Goal: Information Seeking & Learning: Learn about a topic

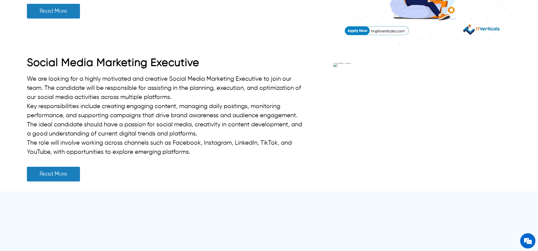
scroll to position [2285, 0]
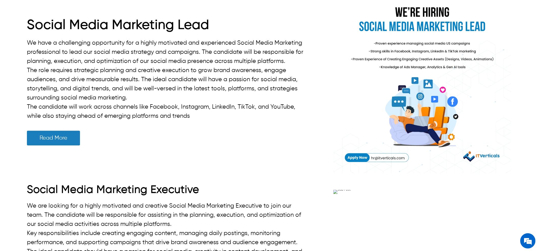
click at [64, 33] on h1 "Social Media Marketing Lead" at bounding box center [167, 26] width 280 height 16
click at [70, 33] on h1 "Social Media Marketing Lead" at bounding box center [167, 26] width 280 height 16
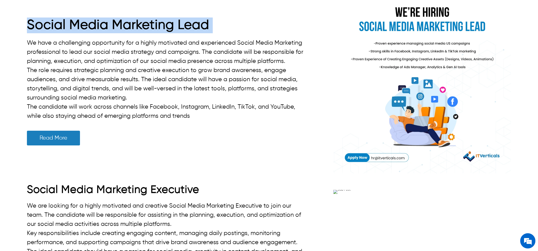
click at [70, 33] on h1 "Social Media Marketing Lead" at bounding box center [167, 26] width 280 height 16
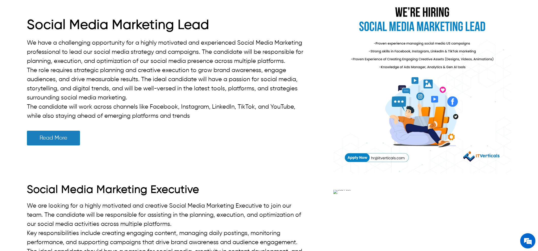
click at [281, 152] on div "Social Media Marketing Lead We have a challenging opportunity for a highly moti…" at bounding box center [167, 85] width 280 height 134
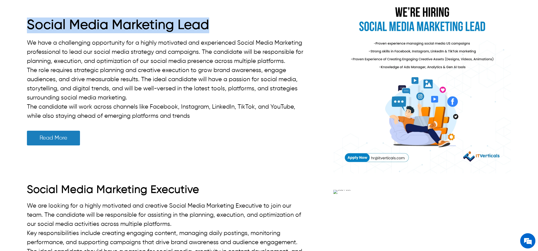
drag, startPoint x: 207, startPoint y: 126, endPoint x: 3, endPoint y: 125, distance: 204.9
click at [0, 125] on div "Social Media Marketing Lead We have a challenging opportunity for a highly moti…" at bounding box center [269, 84] width 538 height 190
drag, startPoint x: 90, startPoint y: 128, endPoint x: 80, endPoint y: 139, distance: 14.5
click at [90, 33] on h1 "Social Media Marketing Lead" at bounding box center [167, 26] width 280 height 16
drag, startPoint x: 30, startPoint y: 118, endPoint x: 207, endPoint y: 119, distance: 177.7
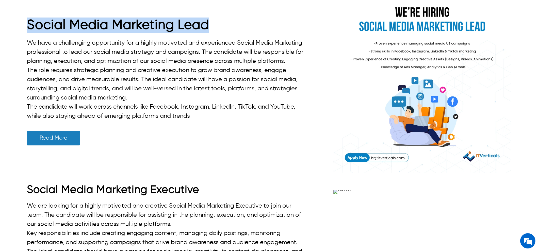
click at [207, 33] on h1 "Social Media Marketing Lead" at bounding box center [167, 26] width 280 height 16
copy h1 "Social Media Marketing Lead"
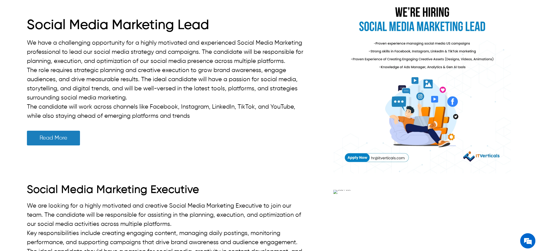
click at [119, 33] on h1 "Social Media Marketing Lead" at bounding box center [167, 26] width 280 height 16
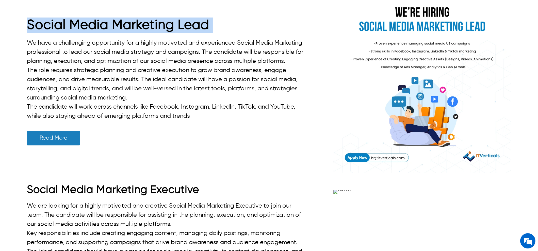
click at [119, 33] on h1 "Social Media Marketing Lead" at bounding box center [167, 26] width 280 height 16
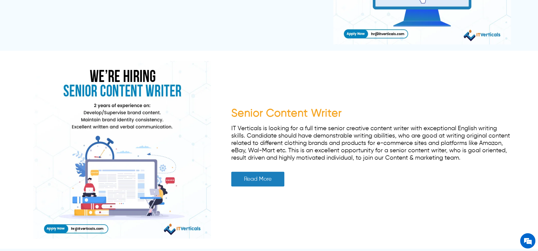
scroll to position [0, 0]
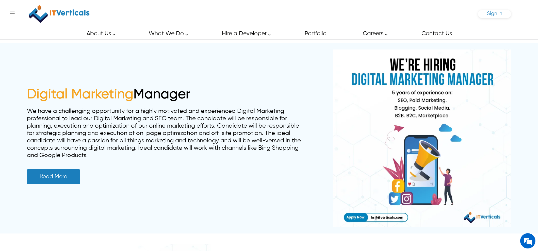
click at [492, 12] on span "Sign in" at bounding box center [494, 13] width 15 height 5
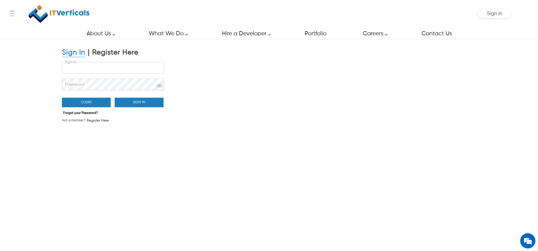
type input "**********"
click at [133, 100] on button "Sign In" at bounding box center [139, 102] width 49 height 9
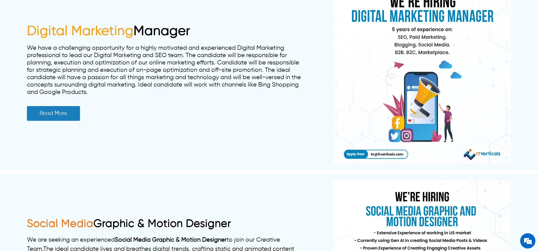
scroll to position [127, 0]
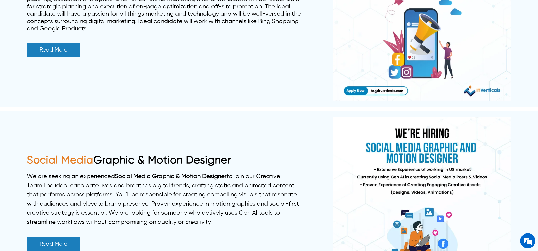
drag, startPoint x: 269, startPoint y: 155, endPoint x: 98, endPoint y: 164, distance: 171.3
click at [98, 166] on div "Social Media Graphic & Motion Designer We are seeking an experienced Social Med…" at bounding box center [167, 206] width 280 height 104
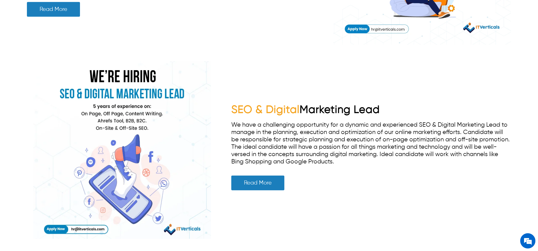
scroll to position [571, 0]
drag, startPoint x: 222, startPoint y: 106, endPoint x: 400, endPoint y: 103, distance: 178.2
click at [400, 103] on div "SEO & Digital Marketing Lead We have a challenging opportunity for a dynamic an…" at bounding box center [269, 150] width 484 height 190
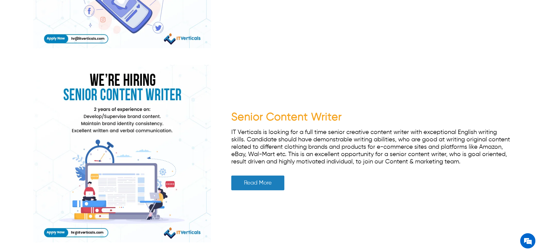
scroll to position [0, 0]
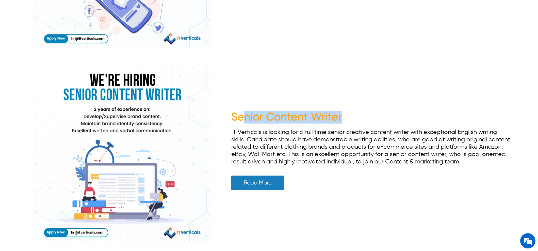
drag, startPoint x: 316, startPoint y: 114, endPoint x: 246, endPoint y: 122, distance: 70.8
click at [246, 122] on div "Senior Content Writer IT Verticals is looking for a full time senior creative c…" at bounding box center [371, 154] width 280 height 86
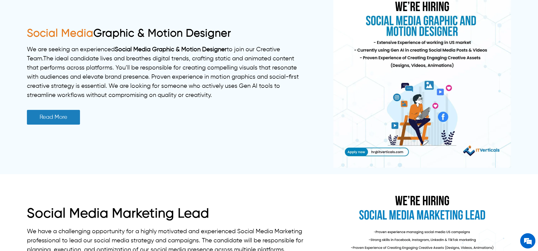
scroll to position [381, 0]
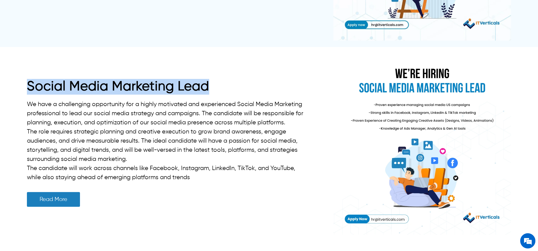
drag, startPoint x: 215, startPoint y: 89, endPoint x: -13, endPoint y: 81, distance: 227.3
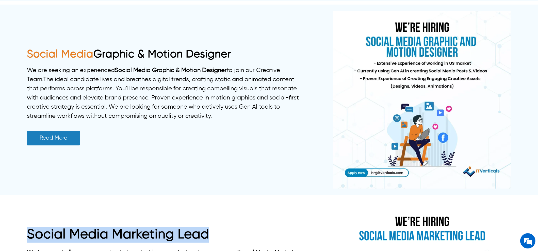
scroll to position [317, 0]
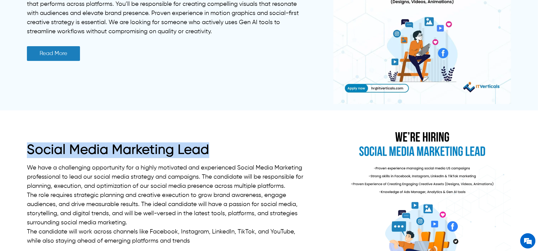
click at [125, 153] on h1 "Social Media Marketing Lead" at bounding box center [167, 150] width 280 height 16
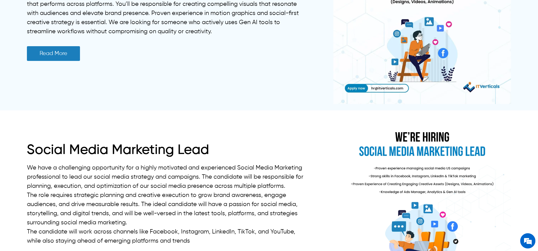
click at [128, 159] on div "Social Media Marketing Lead We have a challenging opportunity for a highly moti…" at bounding box center [167, 209] width 280 height 134
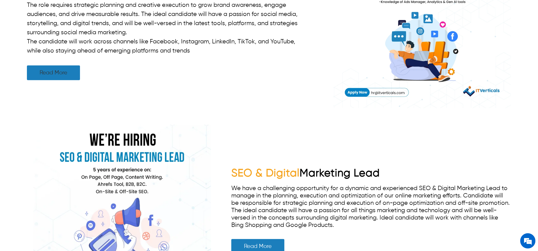
click at [67, 73] on link "Read More" at bounding box center [53, 72] width 53 height 15
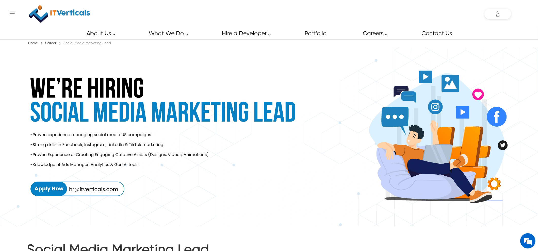
click at [72, 44] on div "Social Media Marketing Lead" at bounding box center [87, 43] width 50 height 5
drag, startPoint x: 61, startPoint y: 44, endPoint x: 69, endPoint y: 46, distance: 7.3
click at [53, 45] on link "Career" at bounding box center [50, 43] width 13 height 4
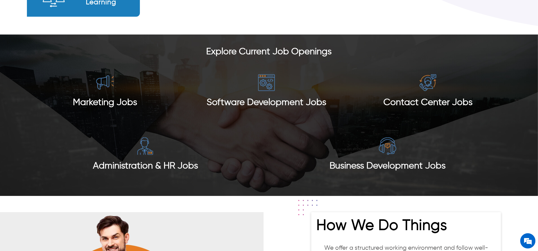
scroll to position [444, 0]
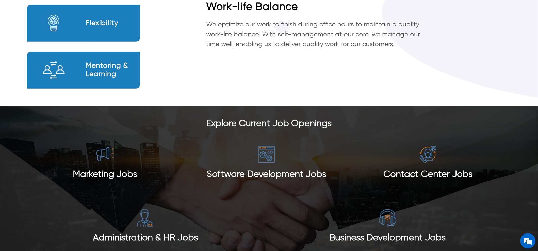
drag, startPoint x: 199, startPoint y: 123, endPoint x: 329, endPoint y: 166, distance: 137.1
click at [347, 116] on div "Explore Current Job Openings Marketing Jobs Software Development Jobs Contact C…" at bounding box center [269, 186] width 538 height 161
click at [102, 174] on span "Marketing Jobs" at bounding box center [105, 174] width 64 height 9
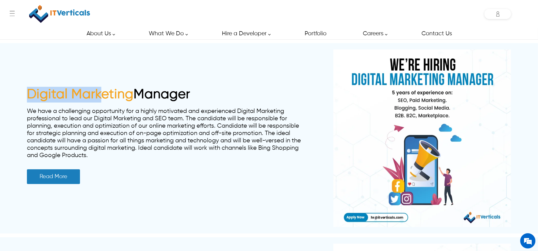
drag, startPoint x: 12, startPoint y: 91, endPoint x: 115, endPoint y: 101, distance: 103.2
click at [104, 96] on div "Digital Marketing Manager We have a challenging opportunity for a highly motiva…" at bounding box center [269, 138] width 538 height 190
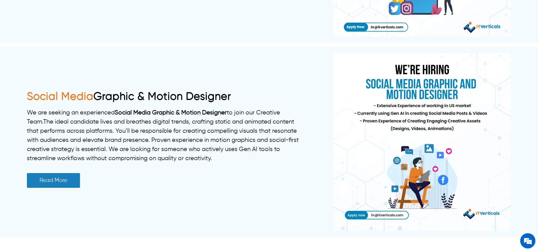
scroll to position [381, 0]
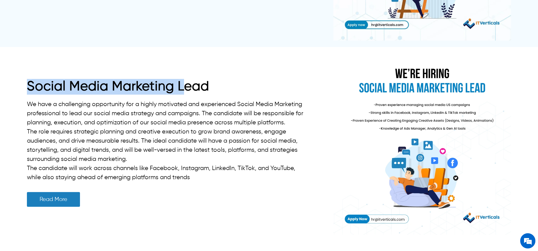
drag, startPoint x: 22, startPoint y: 79, endPoint x: 185, endPoint y: 79, distance: 163.0
click at [185, 79] on div "Social Media Marketing Lead We have a challenging opportunity for a highly moti…" at bounding box center [269, 146] width 538 height 190
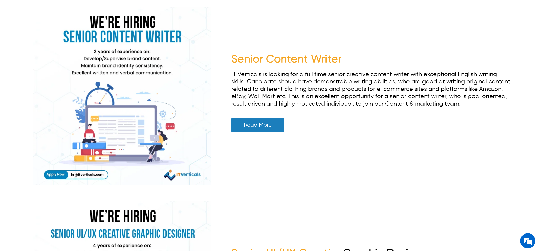
scroll to position [825, 0]
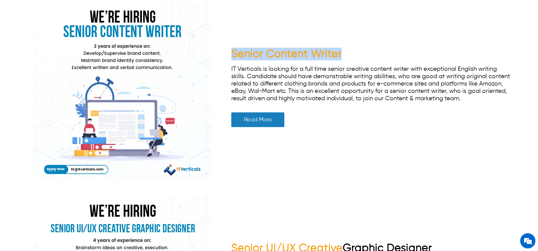
drag, startPoint x: 229, startPoint y: 50, endPoint x: 350, endPoint y: 50, distance: 121.3
click at [350, 50] on div "Senior Content Writer IT Verticals is looking for a full time senior creative c…" at bounding box center [269, 90] width 484 height 190
